Goal: Task Accomplishment & Management: Use online tool/utility

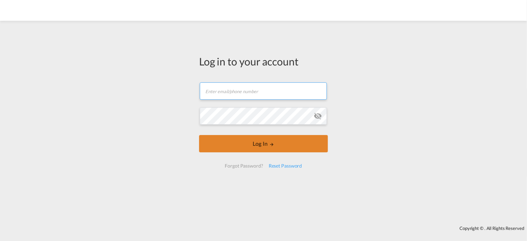
type input "[PERSON_NAME][EMAIL_ADDRESS][PERSON_NAME][DOMAIN_NAME]"
click at [250, 145] on button "Log In" at bounding box center [263, 143] width 129 height 17
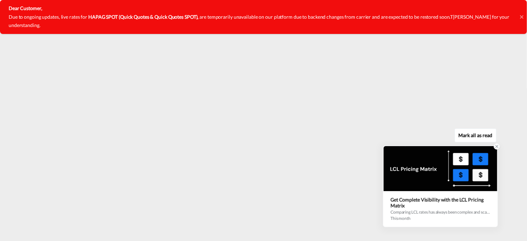
click at [496, 148] on icon at bounding box center [496, 146] width 5 height 5
